Goal: Task Accomplishment & Management: Complete application form

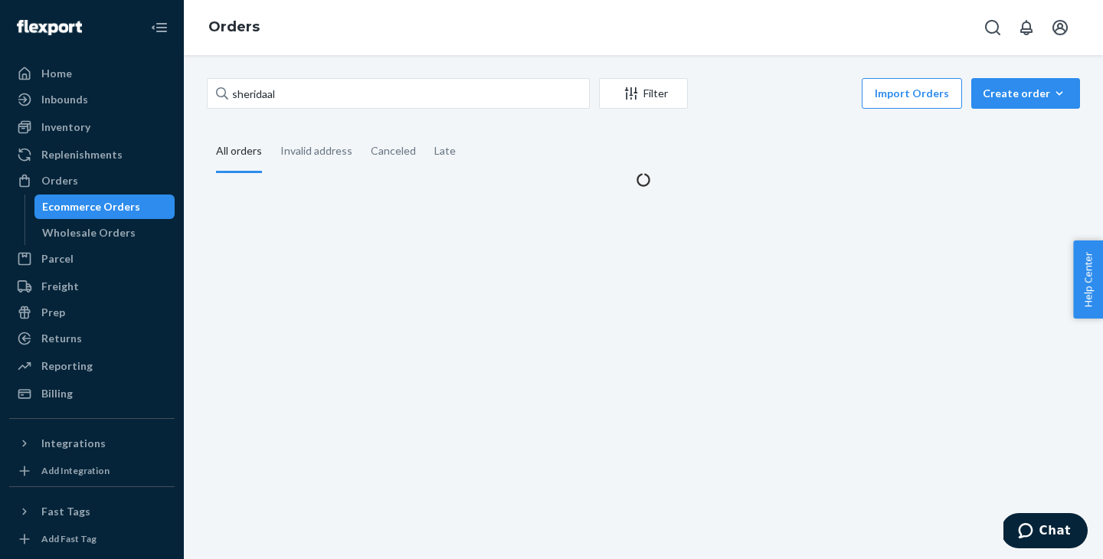
click at [286, 94] on input "sheridaal" at bounding box center [398, 93] width 383 height 31
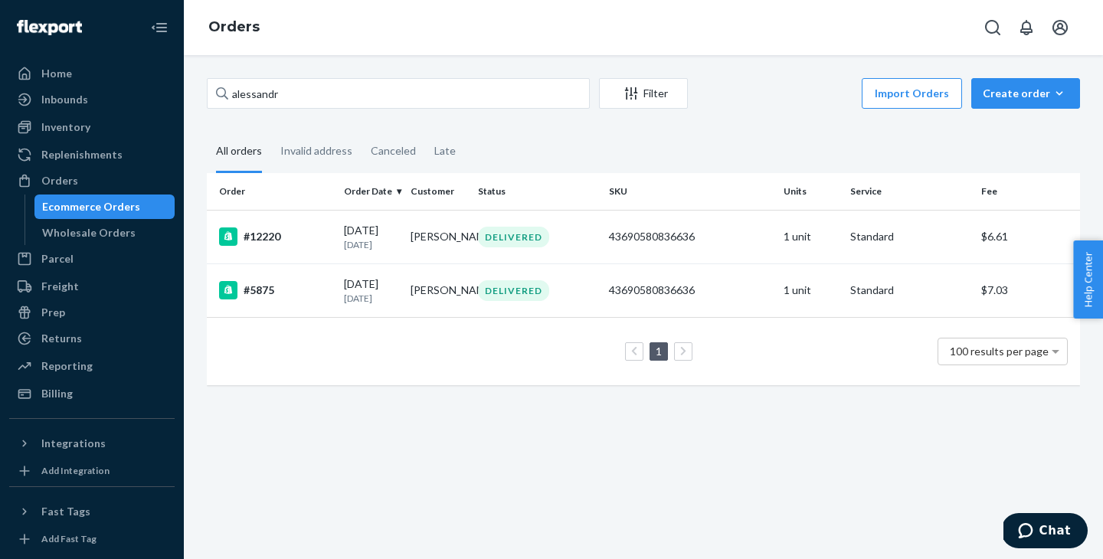
type input "[PERSON_NAME]"
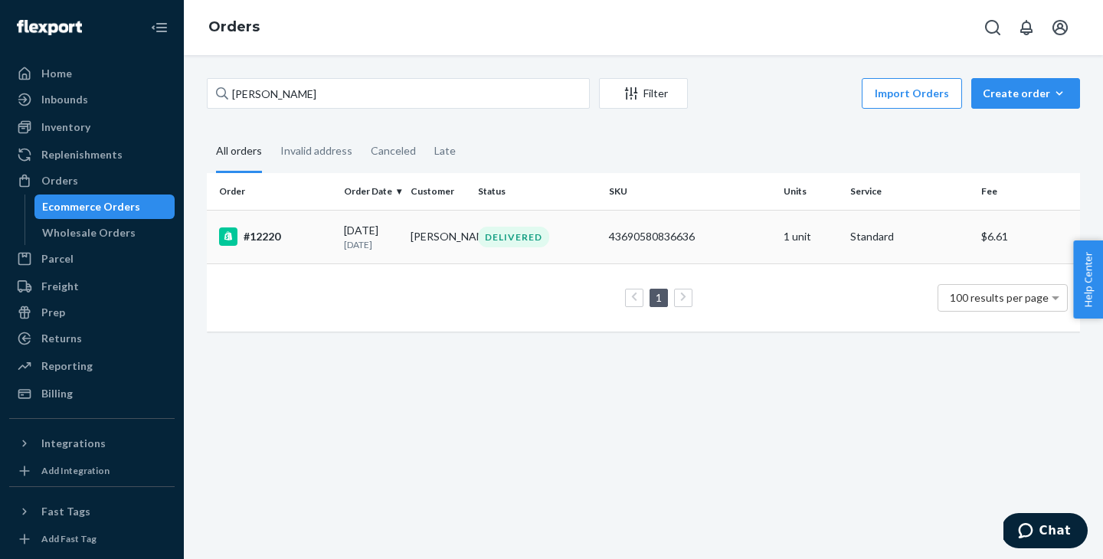
click at [491, 241] on div "DELIVERED" at bounding box center [513, 237] width 71 height 21
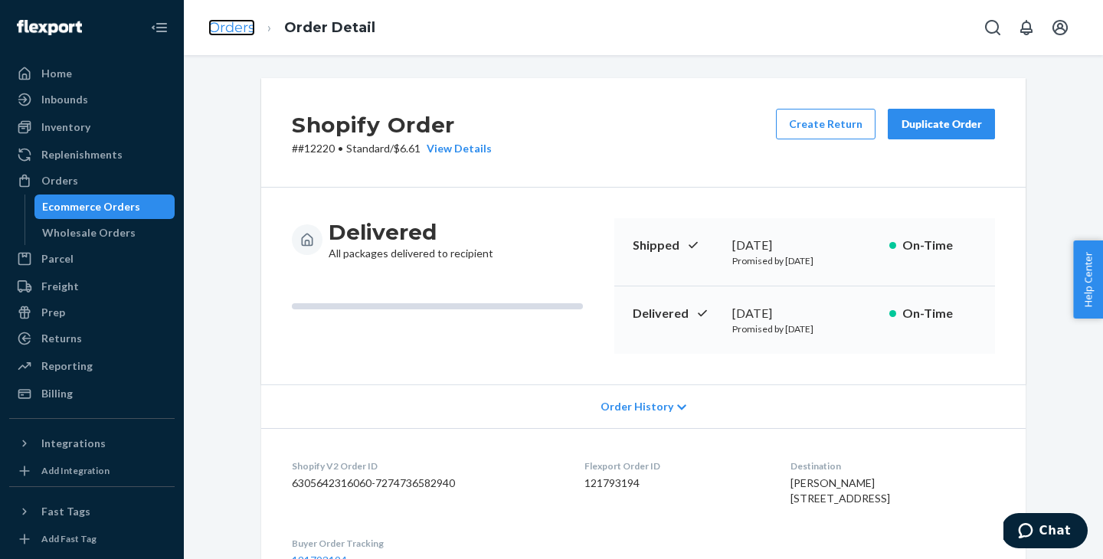
click at [244, 24] on link "Orders" at bounding box center [231, 27] width 47 height 17
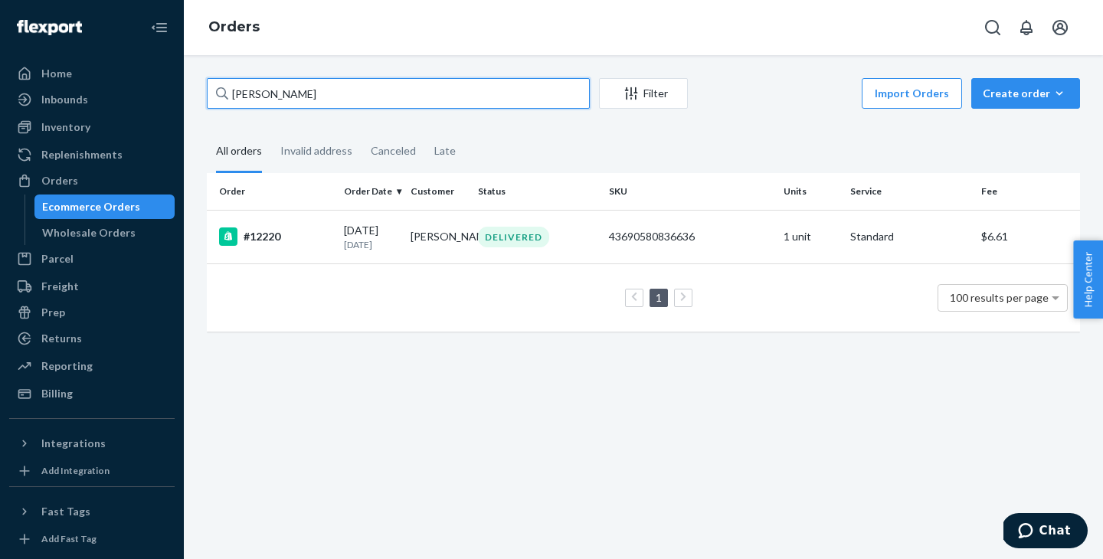
click at [279, 89] on input "[PERSON_NAME]" at bounding box center [398, 93] width 383 height 31
paste input "L'Acoste"
type input "L'Acoste"
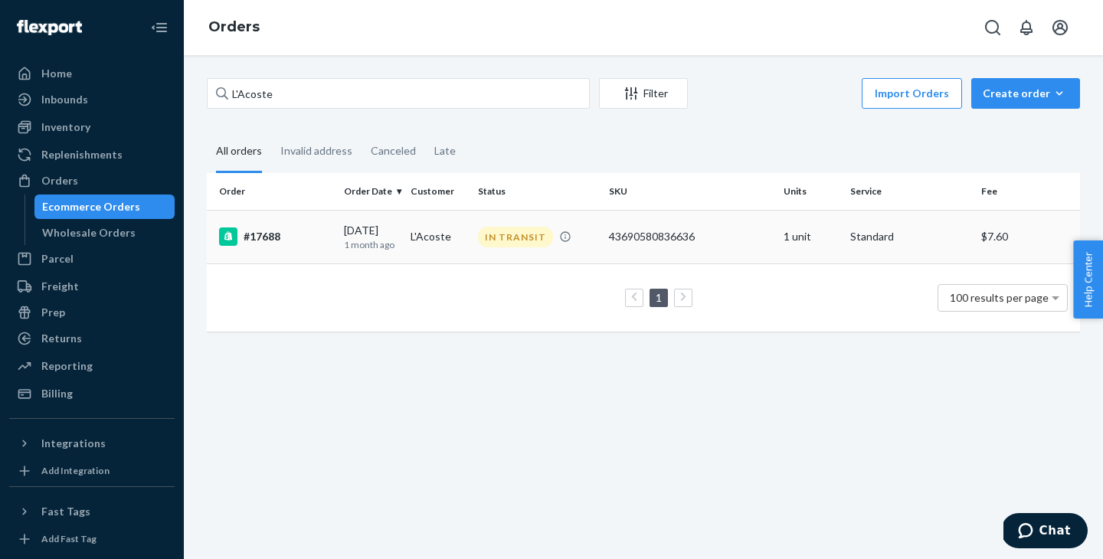
click at [409, 221] on td "L'Acoste" at bounding box center [438, 237] width 67 height 54
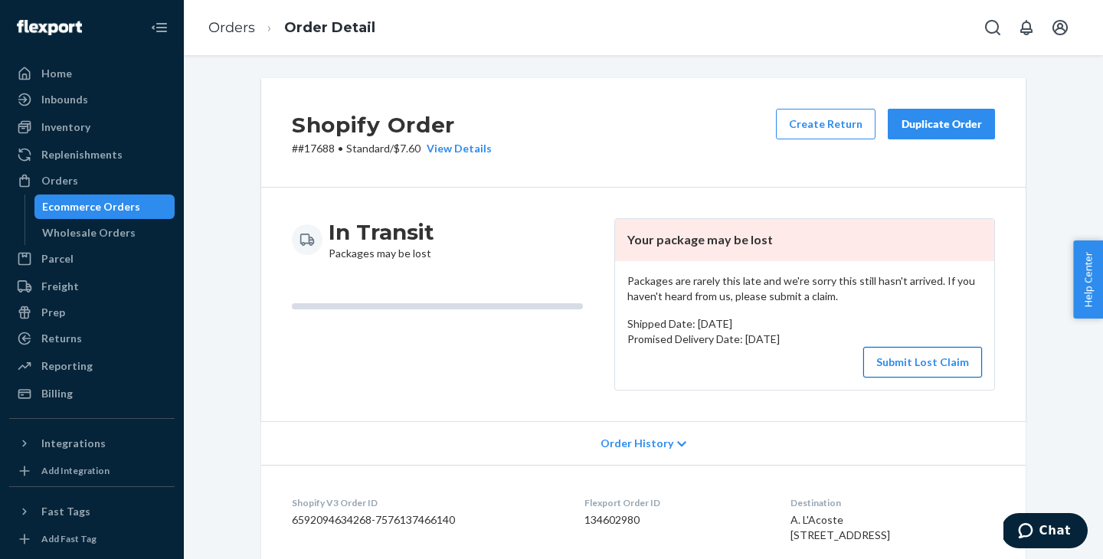
click at [873, 356] on button "Submit Lost Claim" at bounding box center [923, 362] width 119 height 31
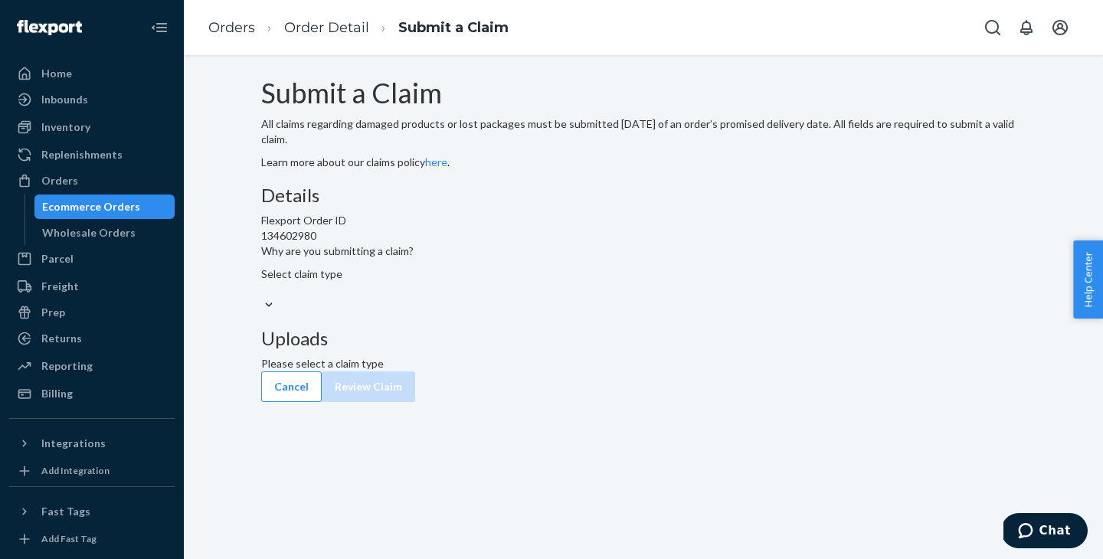
click at [499, 297] on div "Select claim type" at bounding box center [643, 282] width 765 height 31
click at [263, 297] on input "Why are you submitting a claim? Select claim type" at bounding box center [262, 289] width 2 height 15
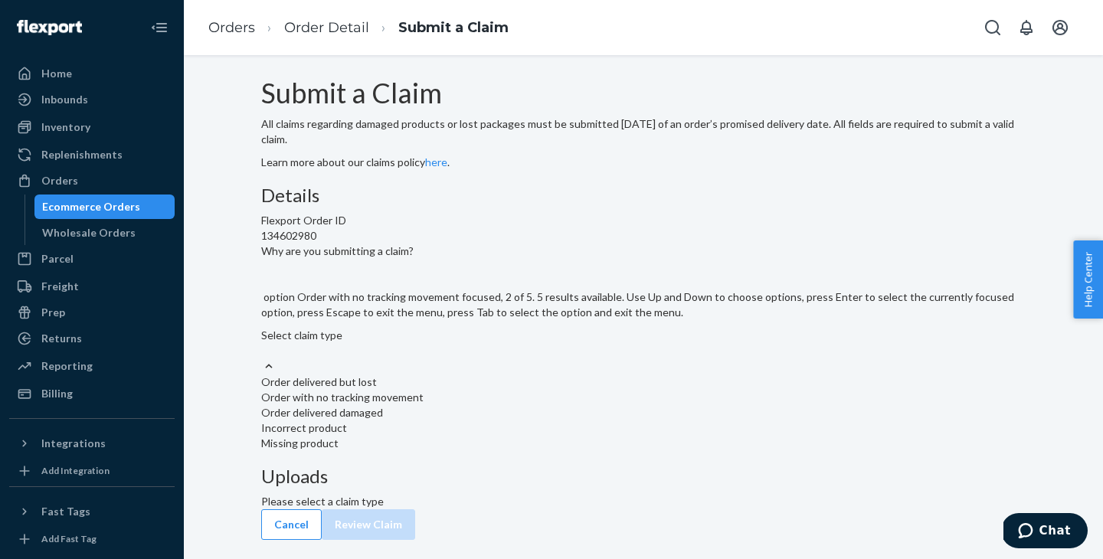
click at [509, 405] on div "Order with no tracking movement" at bounding box center [643, 397] width 765 height 15
click at [263, 359] on input "Why are you submitting a claim? option Order with no tracking movement focused,…" at bounding box center [262, 350] width 2 height 15
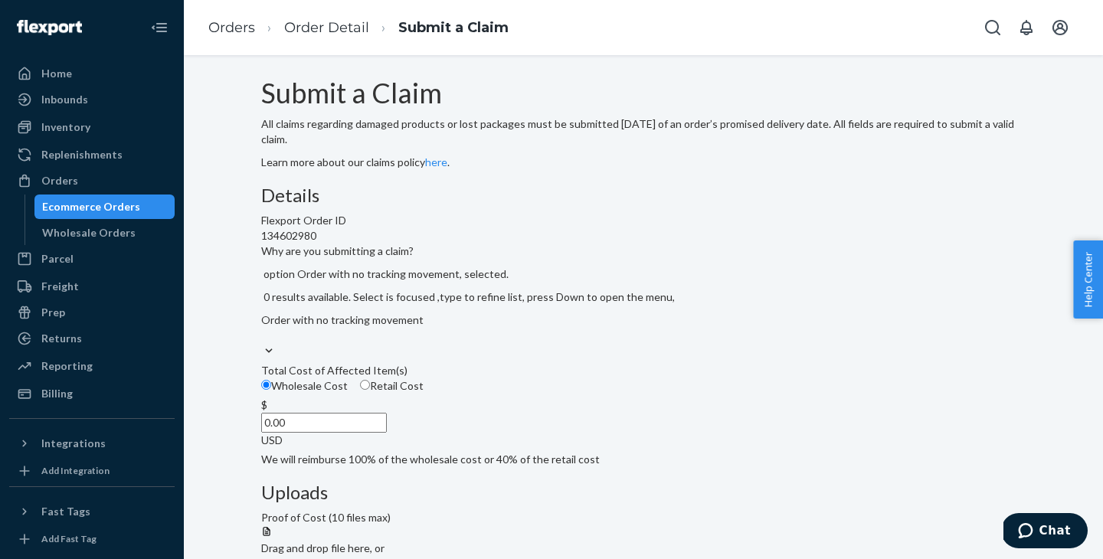
click at [424, 392] on span "Retail Cost" at bounding box center [397, 385] width 54 height 13
click at [370, 390] on input "Retail Cost" at bounding box center [365, 385] width 10 height 10
radio input "true"
radio input "false"
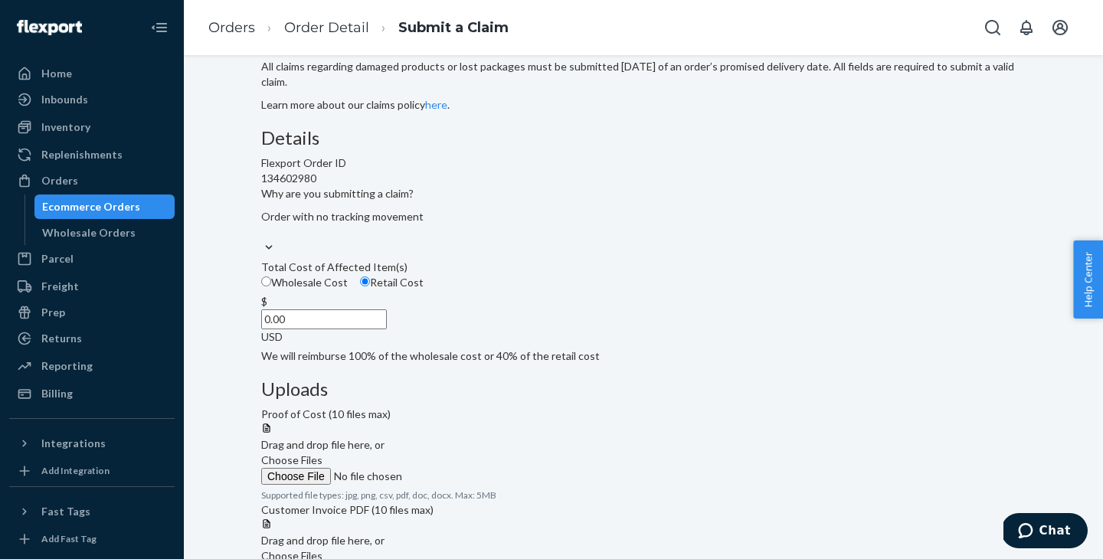
scroll to position [147, 0]
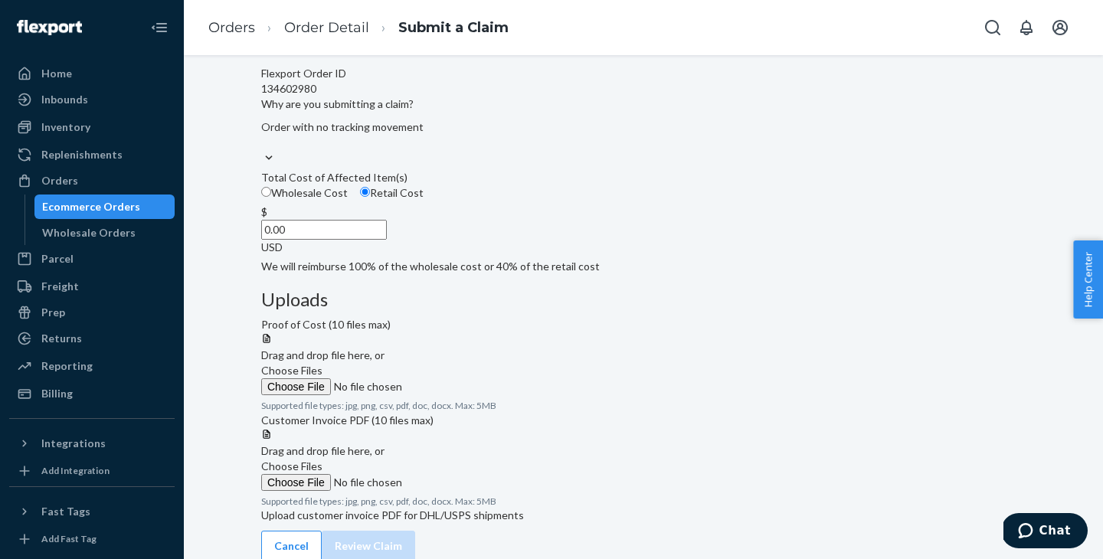
click at [387, 240] on input "0.00" at bounding box center [324, 230] width 126 height 20
type input "99.99"
click at [645, 215] on div "Details Flexport Order ID 134602980 Why are you submitting a claim? Order with …" at bounding box center [643, 280] width 765 height 485
